Goal: Task Accomplishment & Management: Manage account settings

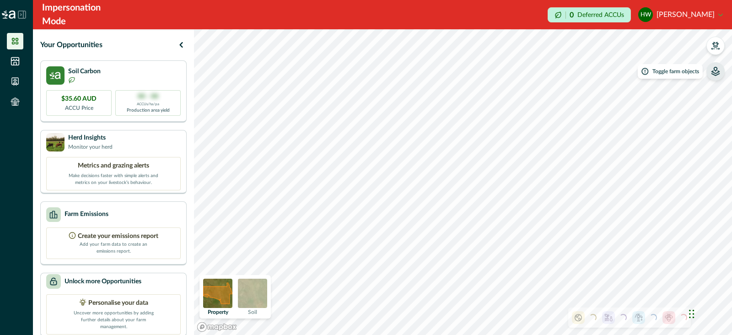
click at [717, 77] on button "button" at bounding box center [716, 71] width 18 height 18
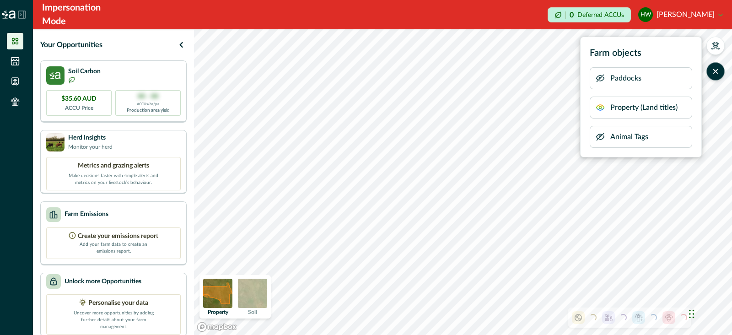
click at [597, 83] on button "button" at bounding box center [600, 78] width 9 height 18
click at [597, 78] on icon "button" at bounding box center [600, 78] width 9 height 9
click at [598, 79] on icon "button" at bounding box center [600, 78] width 9 height 9
click at [597, 106] on icon "button" at bounding box center [600, 107] width 7 height 5
click at [601, 108] on icon "button" at bounding box center [600, 107] width 9 height 9
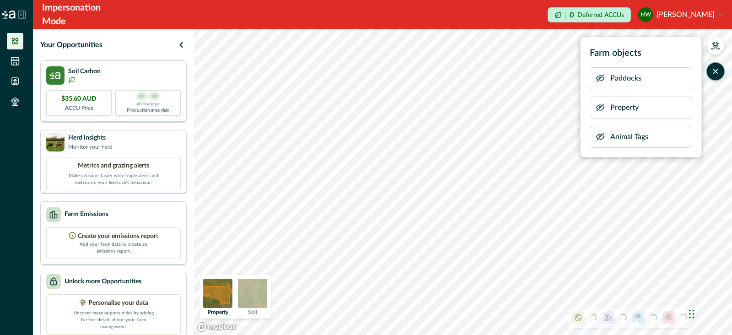
click at [601, 108] on icon "button" at bounding box center [600, 107] width 9 height 9
click at [598, 137] on icon "button" at bounding box center [600, 136] width 9 height 9
click at [718, 73] on icon "button" at bounding box center [716, 72] width 4 height 4
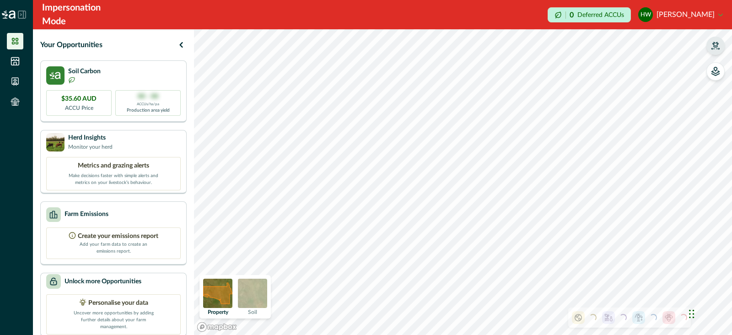
click at [712, 46] on icon "button" at bounding box center [715, 45] width 9 height 9
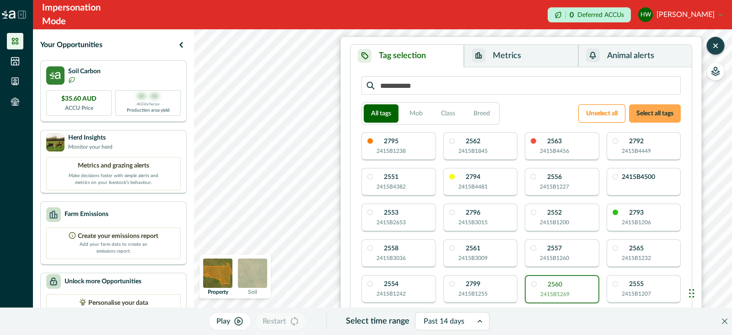
click at [644, 107] on button "Select all tags" at bounding box center [655, 113] width 52 height 18
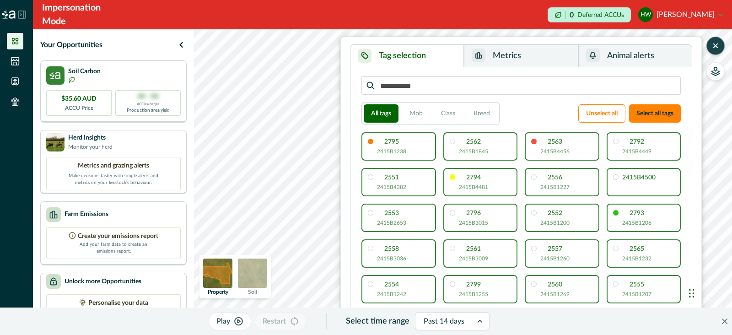
click at [714, 46] on icon "button" at bounding box center [715, 45] width 9 height 9
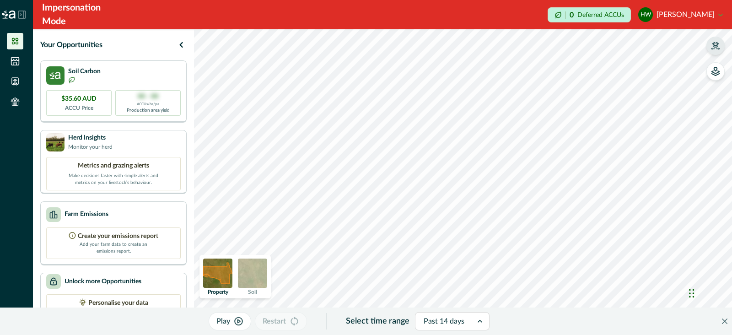
click at [449, 315] on div at bounding box center [444, 321] width 41 height 13
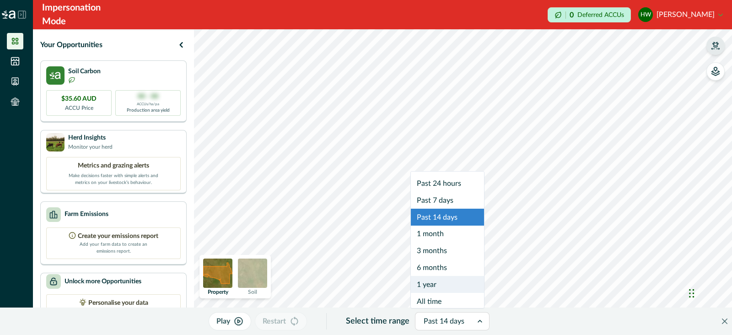
scroll to position [5, 0]
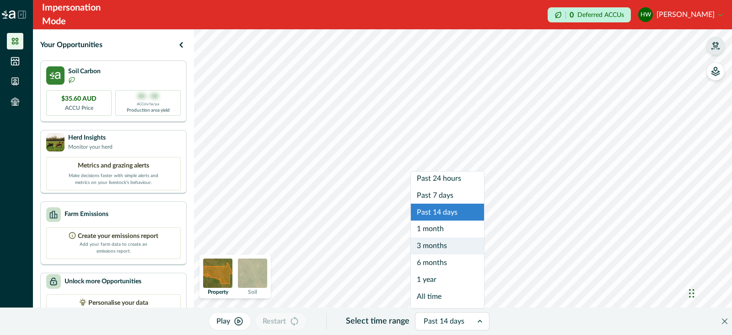
click at [447, 243] on div "3 months" at bounding box center [447, 245] width 73 height 17
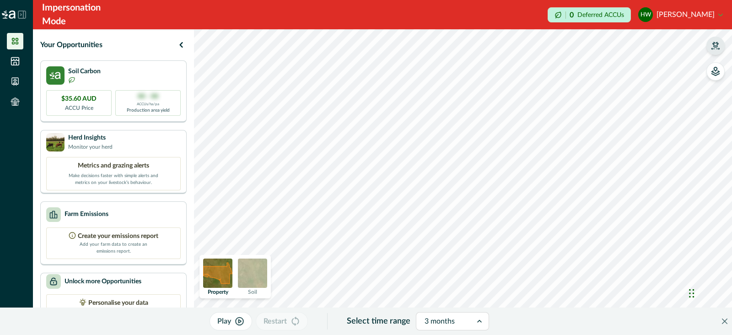
click at [238, 320] on icon "button" at bounding box center [240, 322] width 8 height 8
click at [478, 322] on icon at bounding box center [482, 321] width 9 height 9
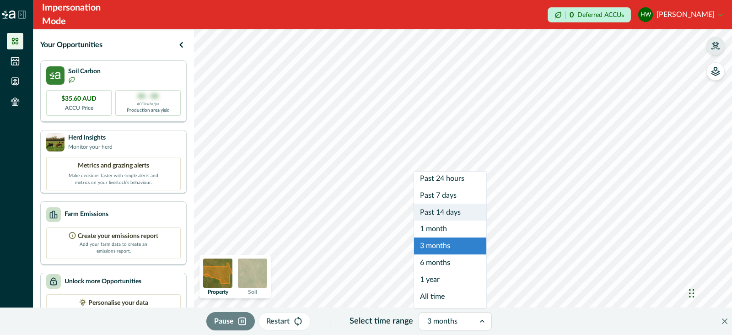
click at [451, 211] on div "Past 14 days" at bounding box center [450, 212] width 72 height 17
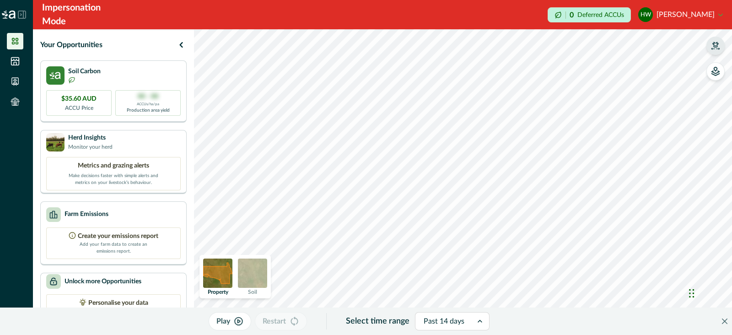
click at [715, 42] on icon "button" at bounding box center [715, 45] width 9 height 9
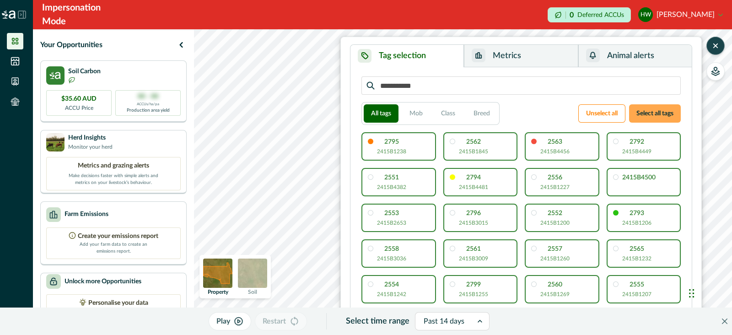
click at [646, 116] on button "Select all tags" at bounding box center [655, 113] width 52 height 18
click at [601, 117] on button "Unselect all" at bounding box center [601, 113] width 47 height 18
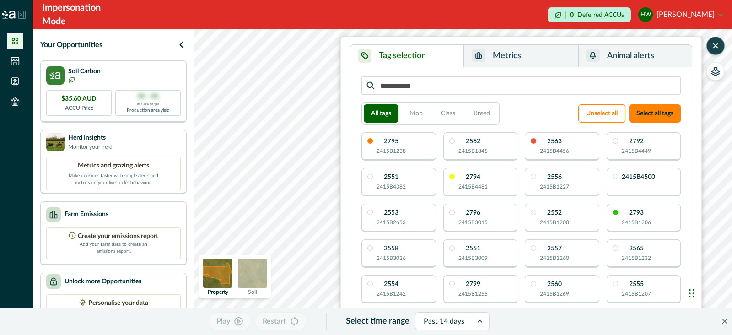
click at [715, 41] on icon "button" at bounding box center [715, 45] width 9 height 9
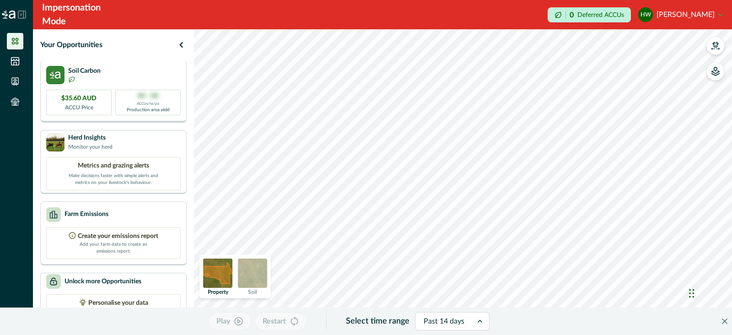
click at [155, 108] on p "Production area yield" at bounding box center [148, 110] width 43 height 7
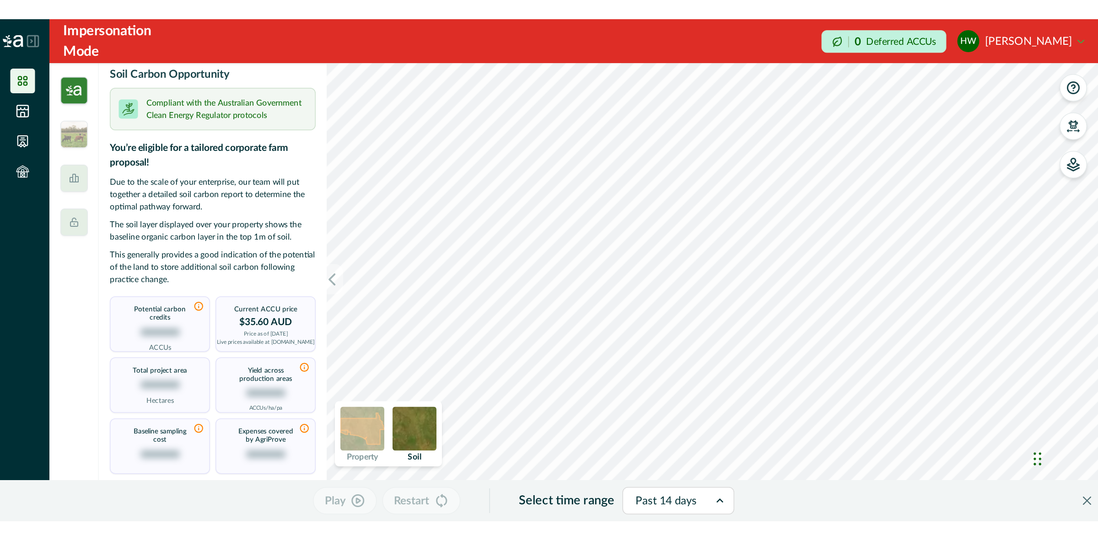
scroll to position [0, 0]
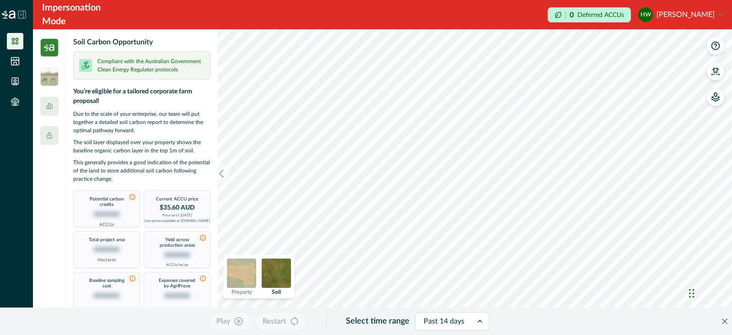
click at [48, 34] on div at bounding box center [49, 182] width 33 height 306
click at [48, 50] on img at bounding box center [49, 47] width 18 height 18
click at [50, 79] on img at bounding box center [49, 77] width 18 height 18
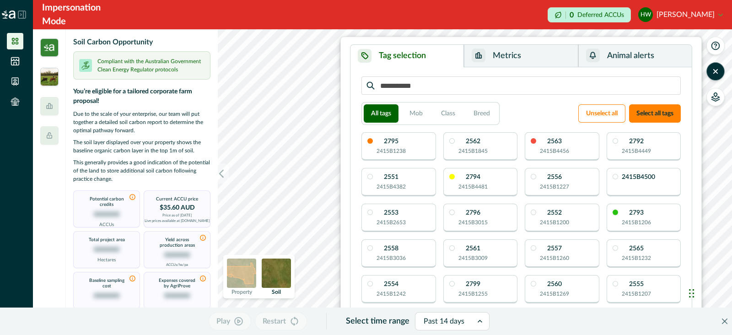
click at [42, 75] on img at bounding box center [49, 77] width 18 height 18
click at [48, 47] on img at bounding box center [49, 47] width 18 height 18
click at [46, 105] on icon at bounding box center [49, 106] width 7 height 7
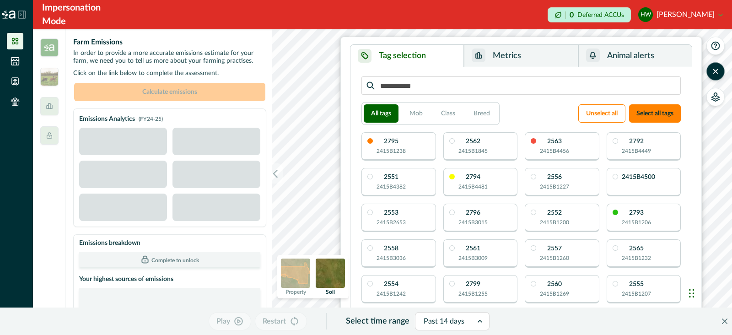
click at [51, 50] on img at bounding box center [49, 47] width 18 height 18
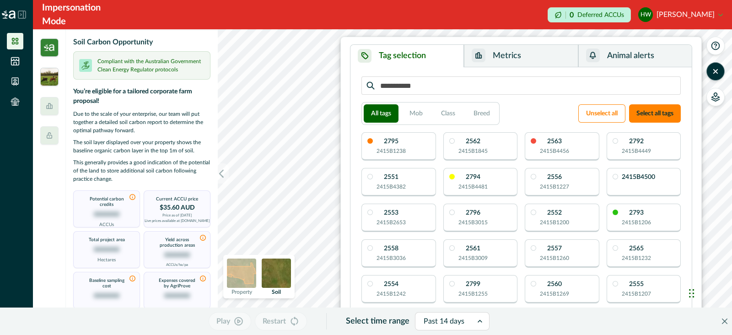
click at [53, 83] on img at bounding box center [49, 77] width 18 height 18
click at [718, 65] on button "button" at bounding box center [716, 71] width 18 height 18
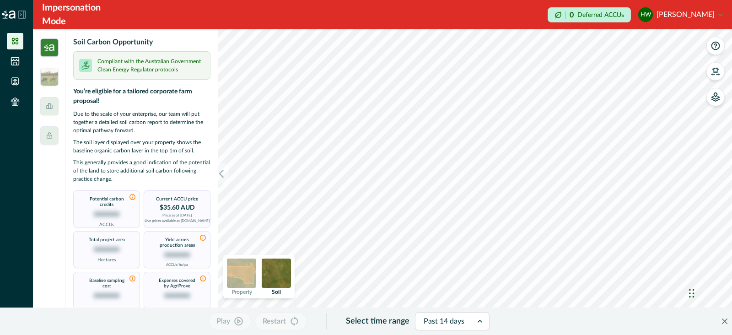
click at [11, 61] on icon at bounding box center [15, 61] width 9 height 9
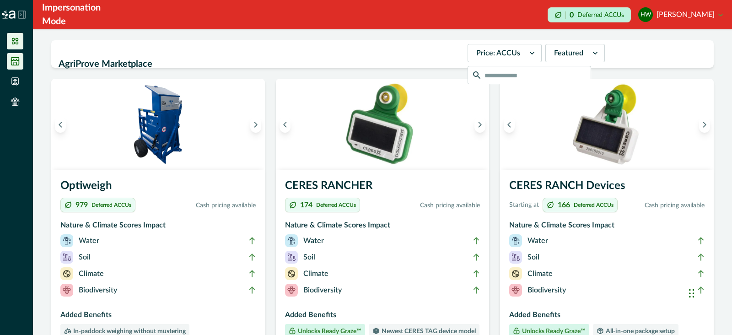
click at [14, 45] on icon at bounding box center [15, 41] width 9 height 9
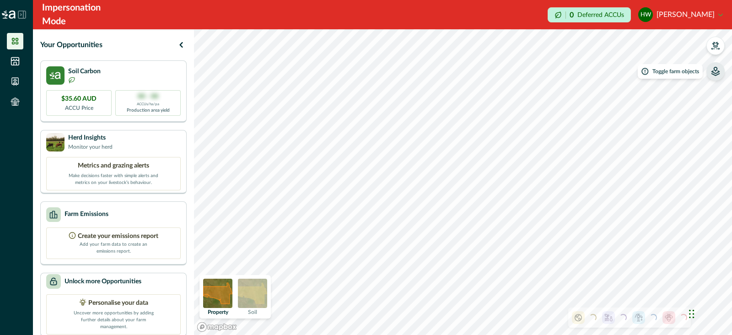
click at [718, 72] on icon "button" at bounding box center [715, 71] width 9 height 9
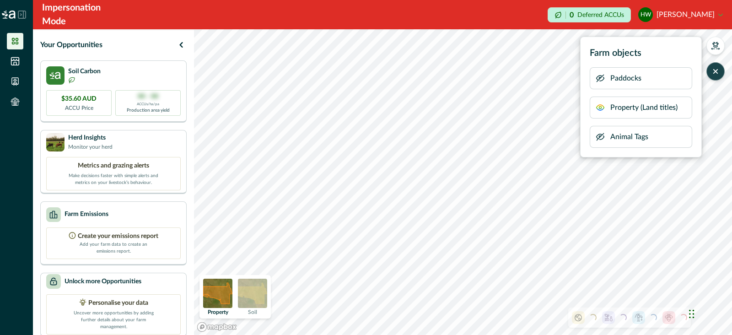
click at [597, 78] on icon "button" at bounding box center [600, 78] width 9 height 9
click at [602, 76] on icon "button" at bounding box center [600, 78] width 7 height 5
click at [596, 107] on icon "button" at bounding box center [600, 107] width 9 height 9
click at [715, 74] on icon "button" at bounding box center [715, 71] width 9 height 9
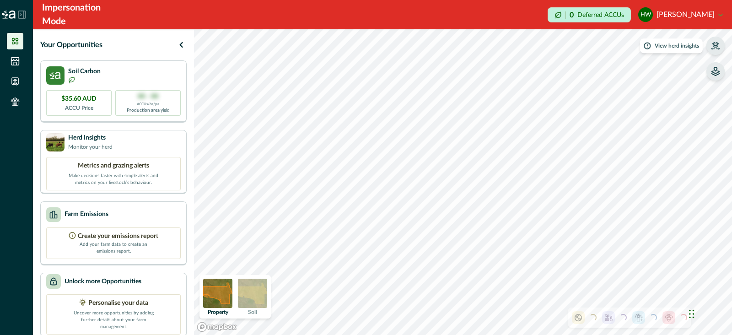
click at [716, 48] on icon "button" at bounding box center [715, 45] width 9 height 9
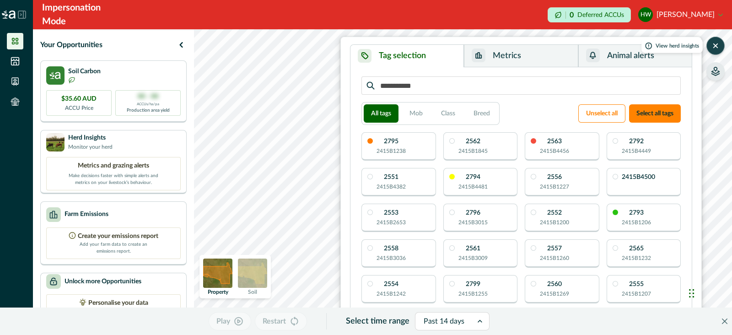
click at [715, 78] on button "button" at bounding box center [716, 71] width 18 height 18
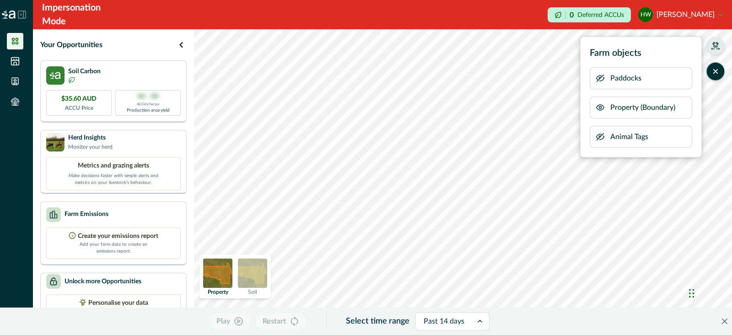
click at [597, 136] on icon "button" at bounding box center [600, 137] width 7 height 7
click at [599, 135] on icon "button" at bounding box center [600, 136] width 9 height 9
click at [597, 136] on icon "button" at bounding box center [600, 137] width 7 height 7
click at [714, 66] on button "button" at bounding box center [716, 71] width 18 height 18
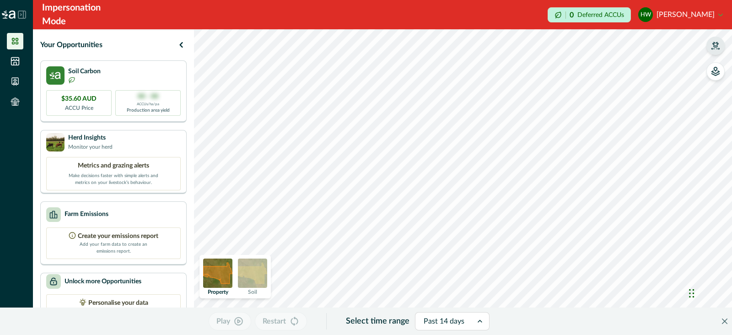
click at [259, 276] on img at bounding box center [252, 273] width 29 height 29
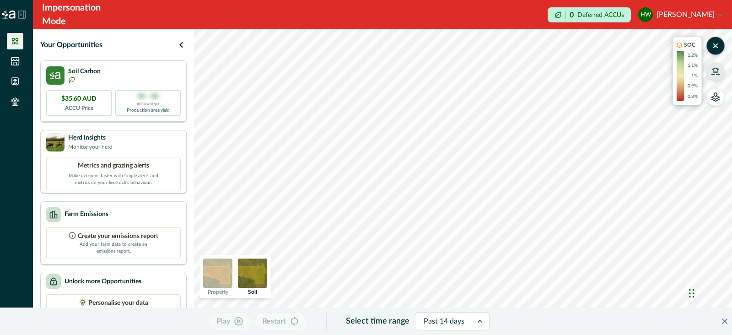
click at [213, 276] on img at bounding box center [217, 273] width 29 height 29
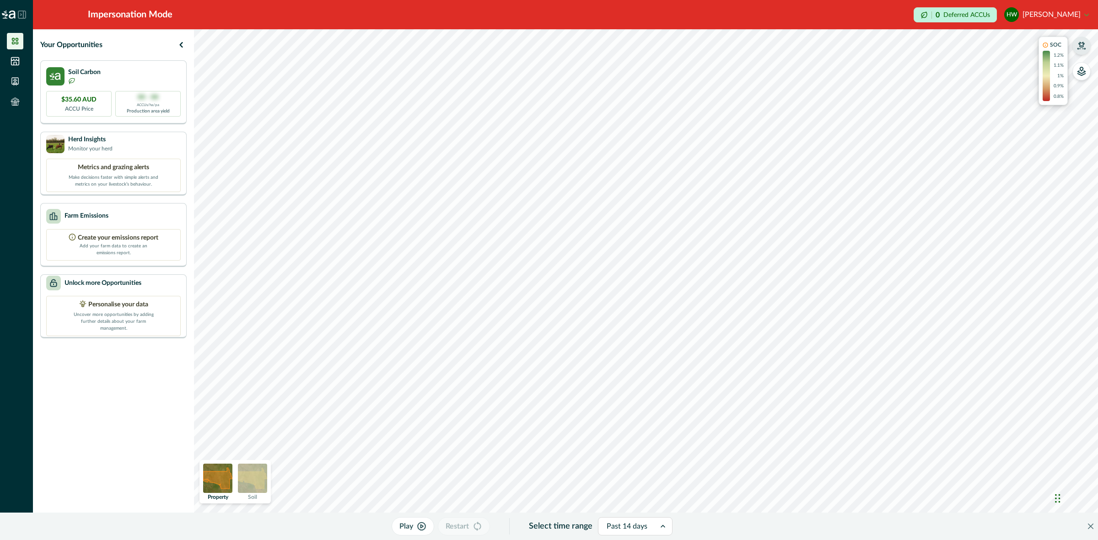
click at [732, 49] on icon "button" at bounding box center [1081, 45] width 9 height 9
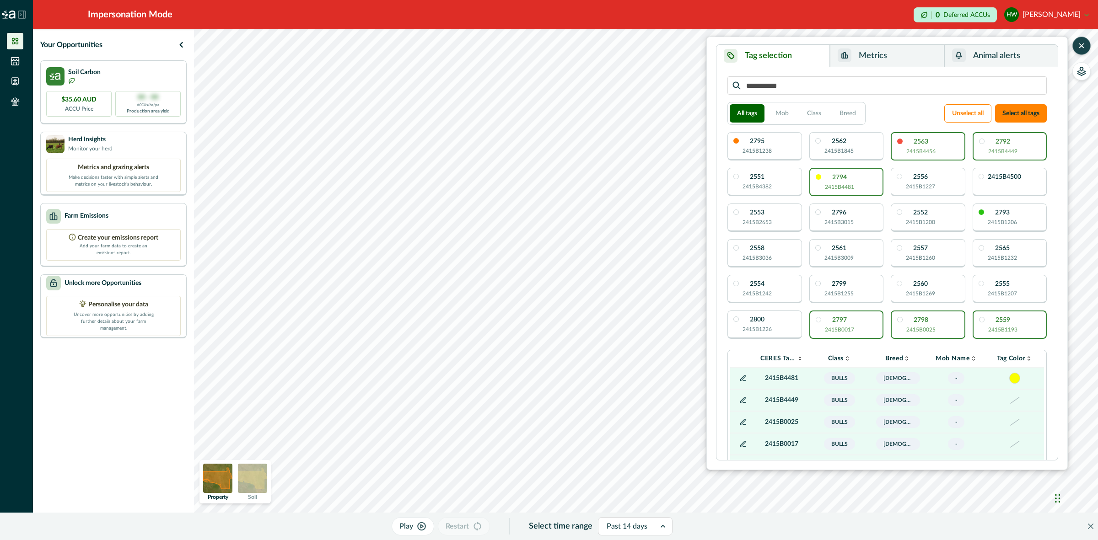
click at [625, 335] on div at bounding box center [627, 526] width 41 height 13
click at [627, 335] on div "1 month" at bounding box center [631, 434] width 74 height 17
click at [412, 335] on button "Play" at bounding box center [414, 527] width 43 height 18
click at [732, 46] on icon "button" at bounding box center [1081, 45] width 9 height 9
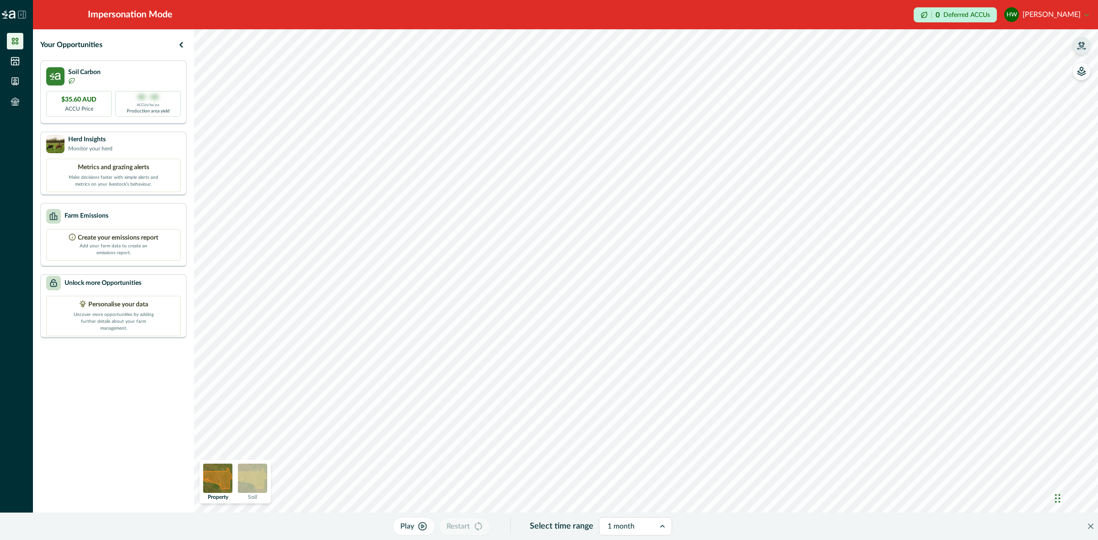
click at [418, 335] on icon "button" at bounding box center [423, 526] width 10 height 9
click at [243, 335] on img at bounding box center [252, 478] width 29 height 29
click at [732, 102] on button "button" at bounding box center [1082, 97] width 18 height 18
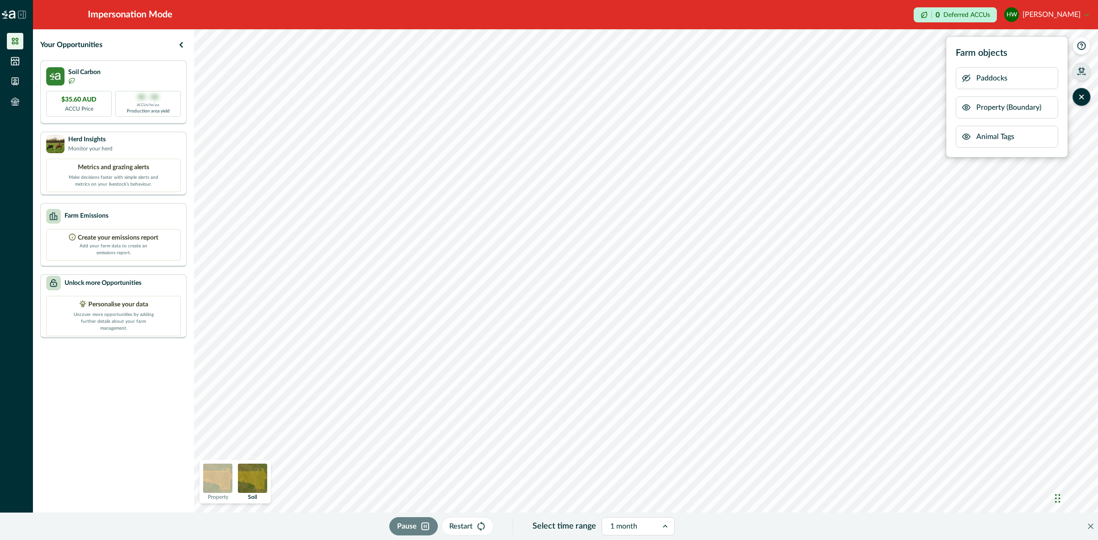
click at [732, 135] on icon "button" at bounding box center [966, 136] width 9 height 9
click at [732, 136] on icon "button" at bounding box center [966, 137] width 7 height 7
click at [732, 136] on icon "button" at bounding box center [967, 136] width 2 height 2
click at [204, 335] on img at bounding box center [217, 478] width 29 height 29
click at [732, 47] on icon "button" at bounding box center [1081, 45] width 9 height 9
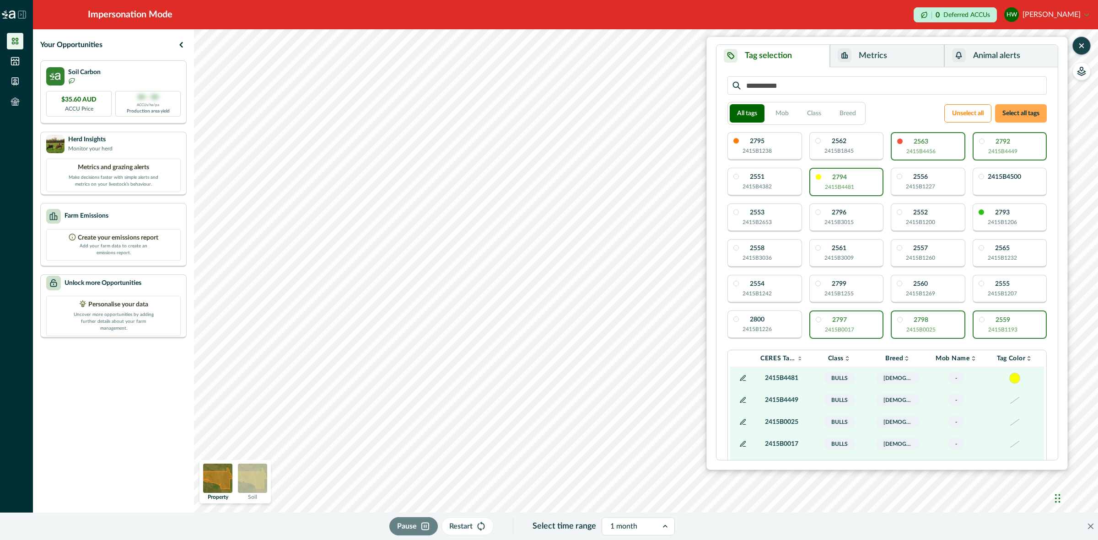
click at [732, 111] on button "Select all tags" at bounding box center [1021, 113] width 52 height 18
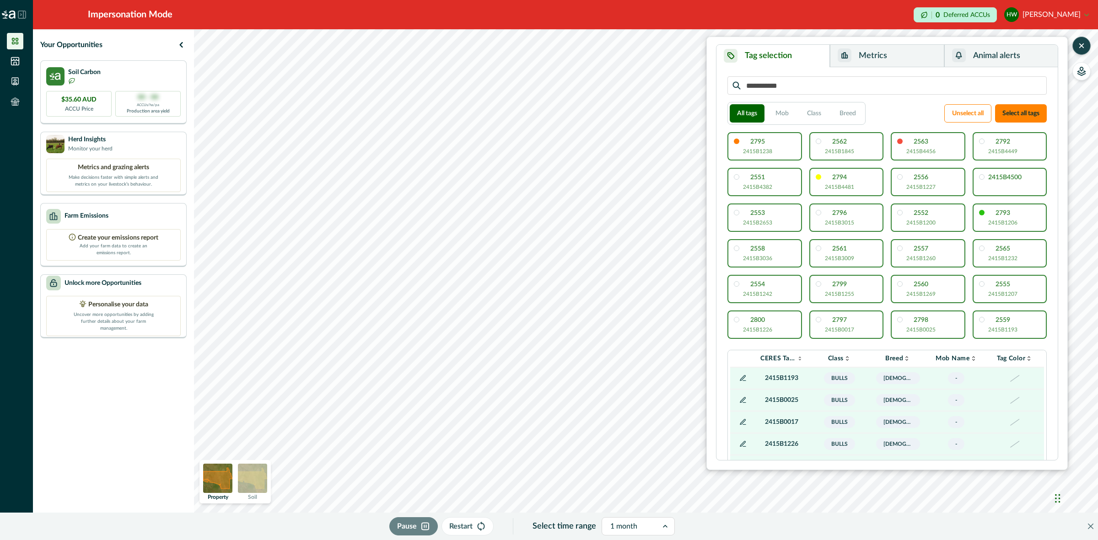
click at [625, 335] on div at bounding box center [629, 526] width 39 height 13
click at [639, 335] on div "3 months" at bounding box center [634, 450] width 72 height 17
click at [406, 335] on p "Play" at bounding box center [407, 526] width 14 height 11
click at [732, 69] on icon "button" at bounding box center [1081, 69] width 3 height 4
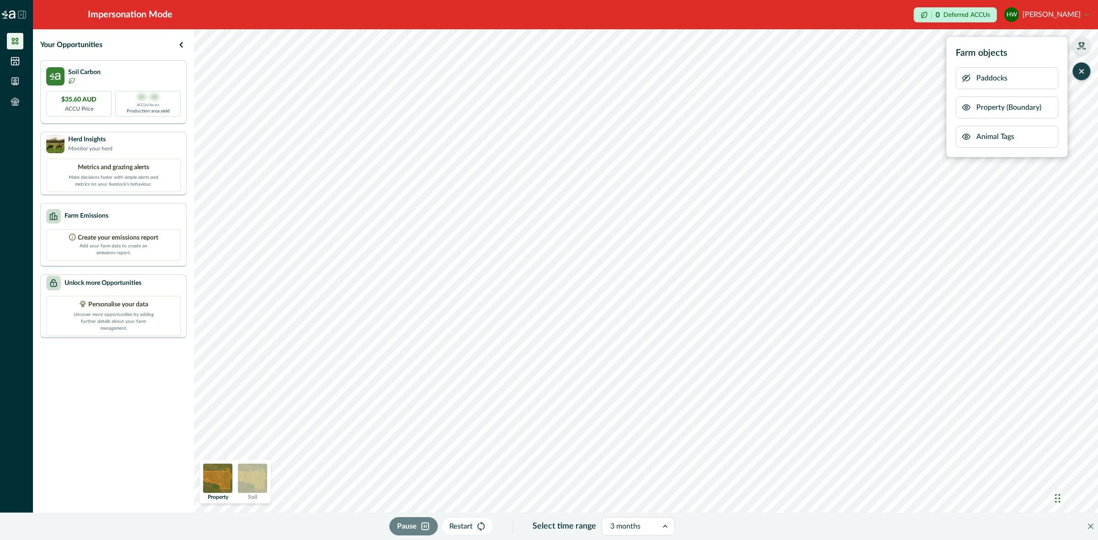
click at [732, 135] on icon "button" at bounding box center [966, 136] width 7 height 5
click at [732, 49] on icon "button" at bounding box center [1082, 48] width 8 height 1
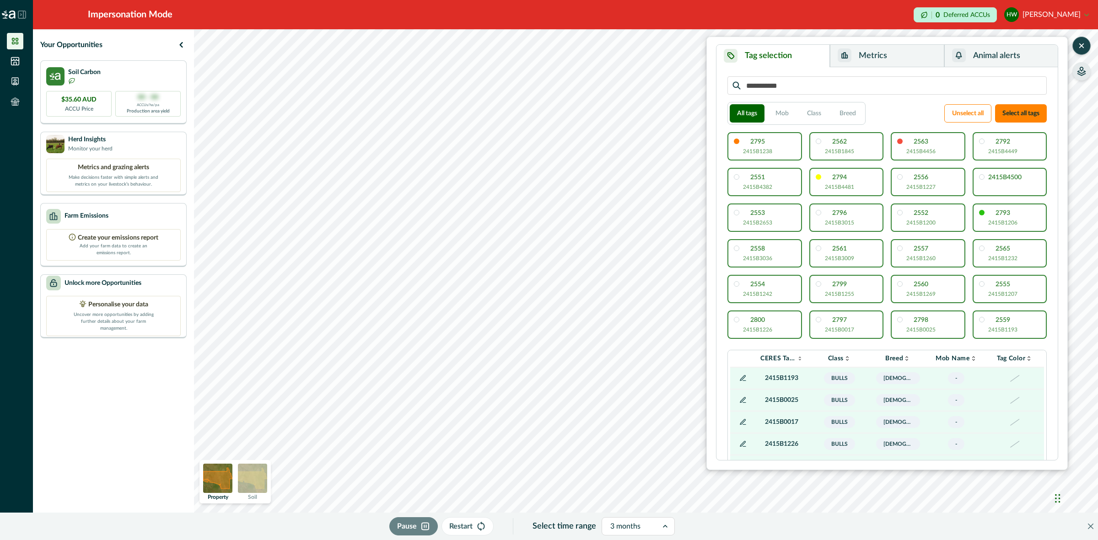
click at [14, 60] on icon at bounding box center [15, 62] width 8 height 8
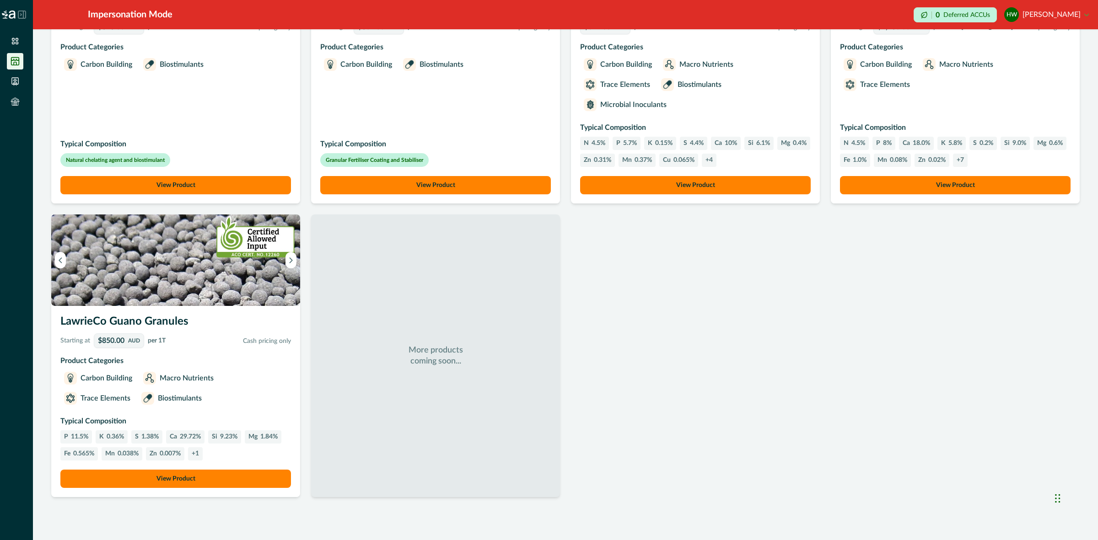
scroll to position [101, 0]
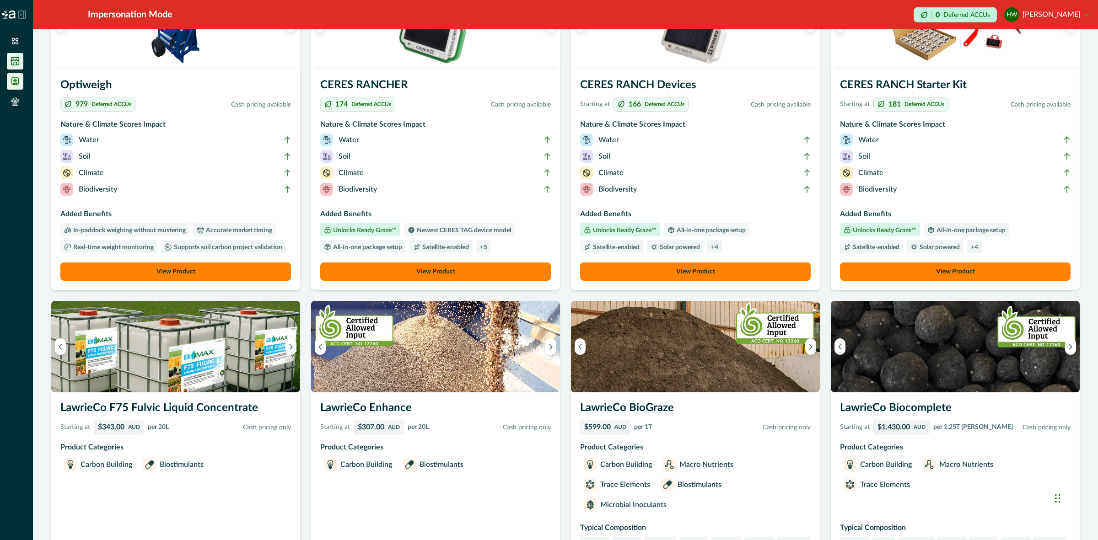
click at [17, 79] on icon at bounding box center [15, 81] width 9 height 9
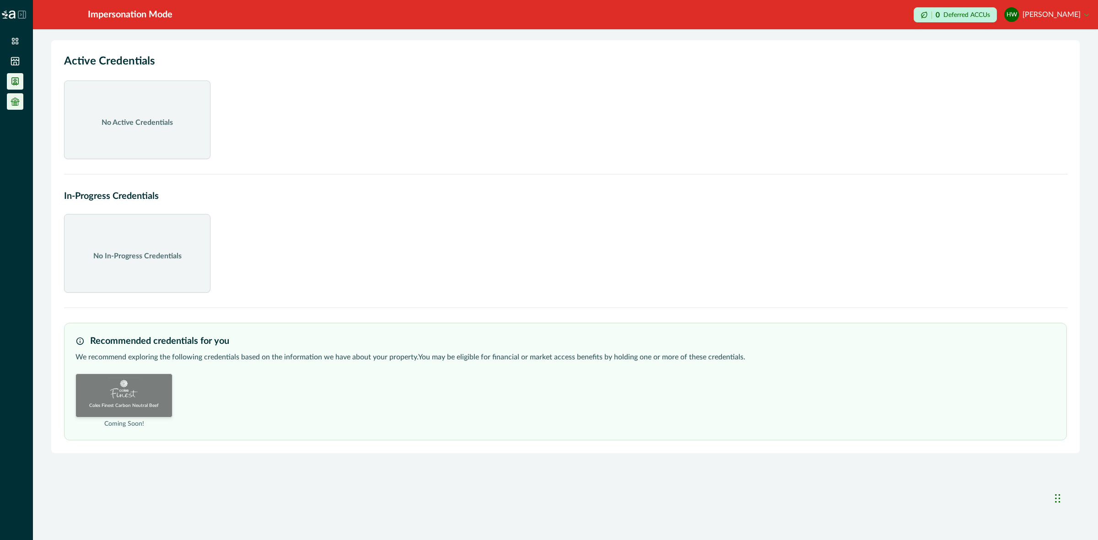
click at [15, 102] on icon at bounding box center [15, 101] width 9 height 9
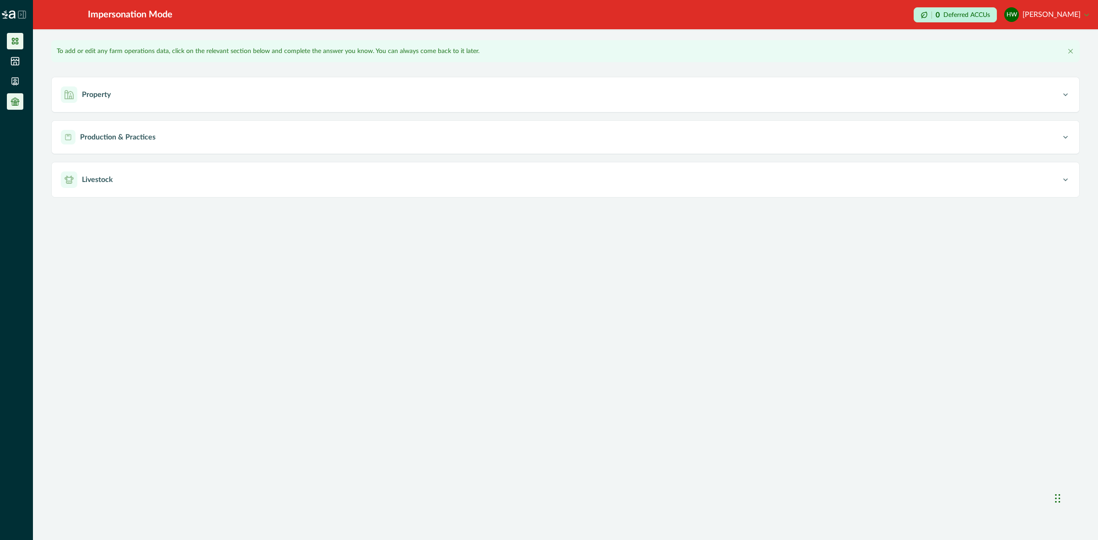
click at [15, 42] on icon at bounding box center [15, 41] width 9 height 9
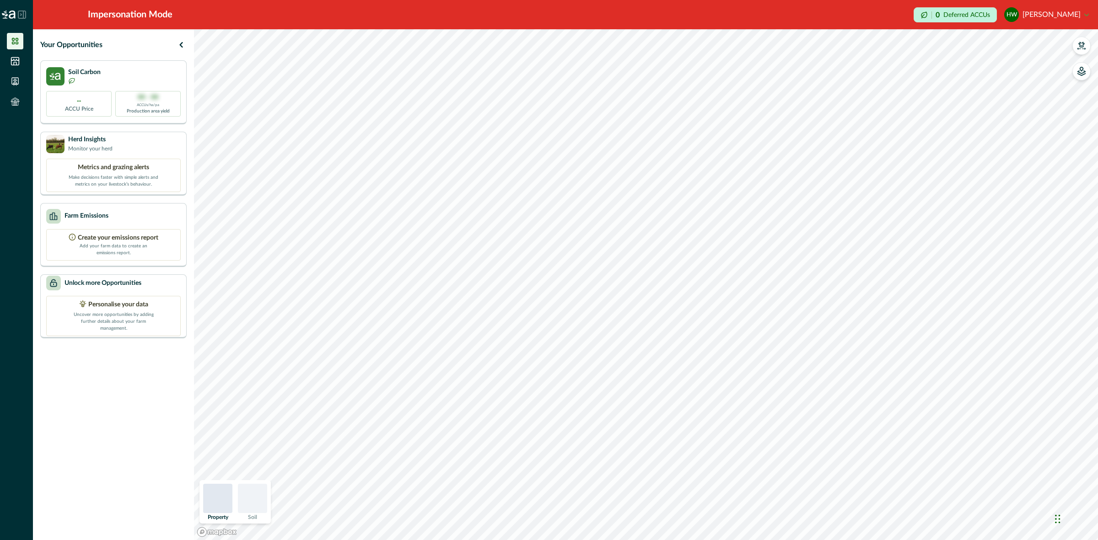
click at [732, 22] on button "HW [PERSON_NAME]" at bounding box center [1046, 15] width 85 height 22
click at [732, 8] on button "HW [PERSON_NAME]" at bounding box center [1046, 15] width 85 height 22
click at [732, 15] on button "HW [PERSON_NAME]" at bounding box center [1046, 15] width 85 height 22
click at [732, 38] on button "Sign out" at bounding box center [1038, 40] width 102 height 15
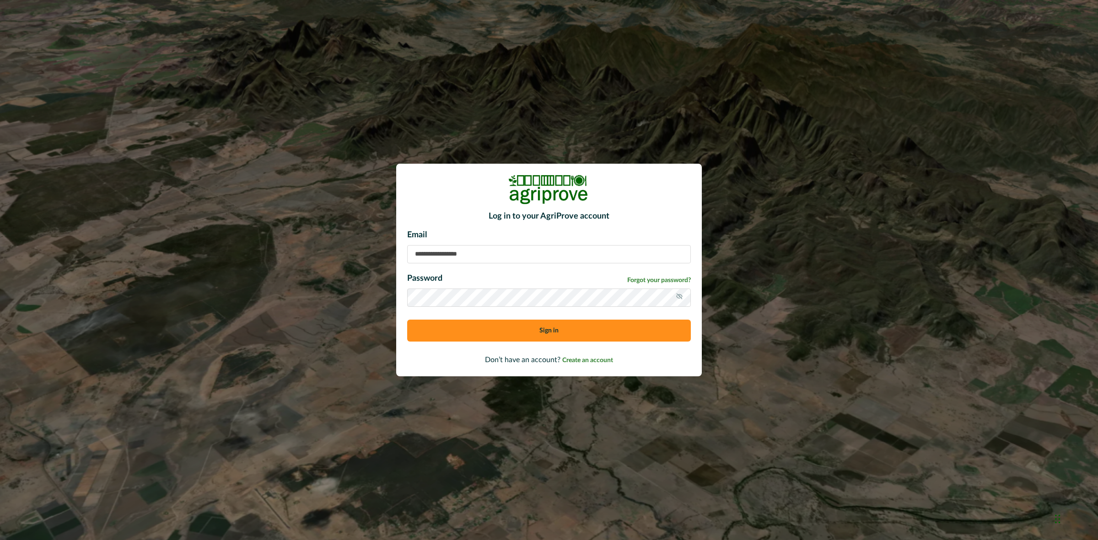
type input "**********"
click at [515, 334] on button "Sign in" at bounding box center [549, 331] width 284 height 22
